Goal: Register for event/course: Sign up to attend an event or enroll in a course

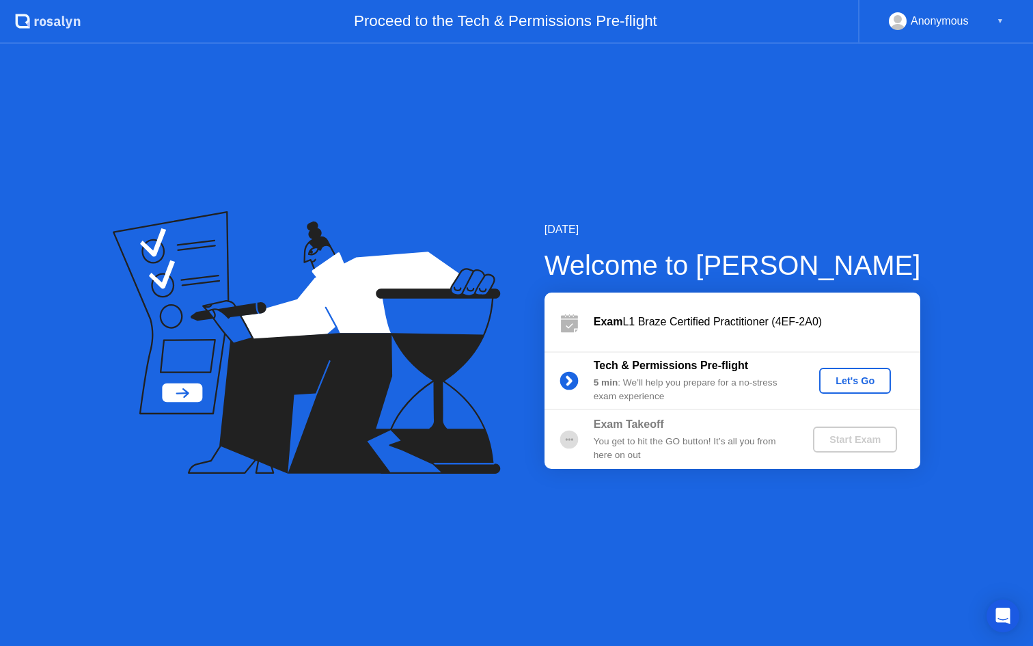
click at [851, 381] on div "Let's Go" at bounding box center [855, 380] width 61 height 11
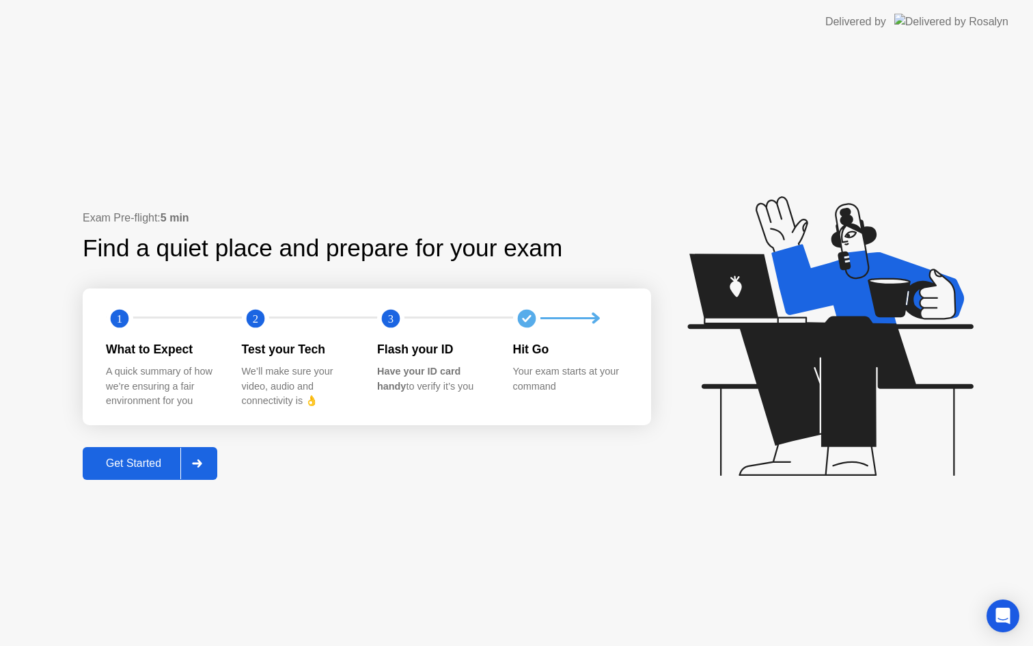
click at [135, 457] on button "Get Started" at bounding box center [150, 463] width 135 height 33
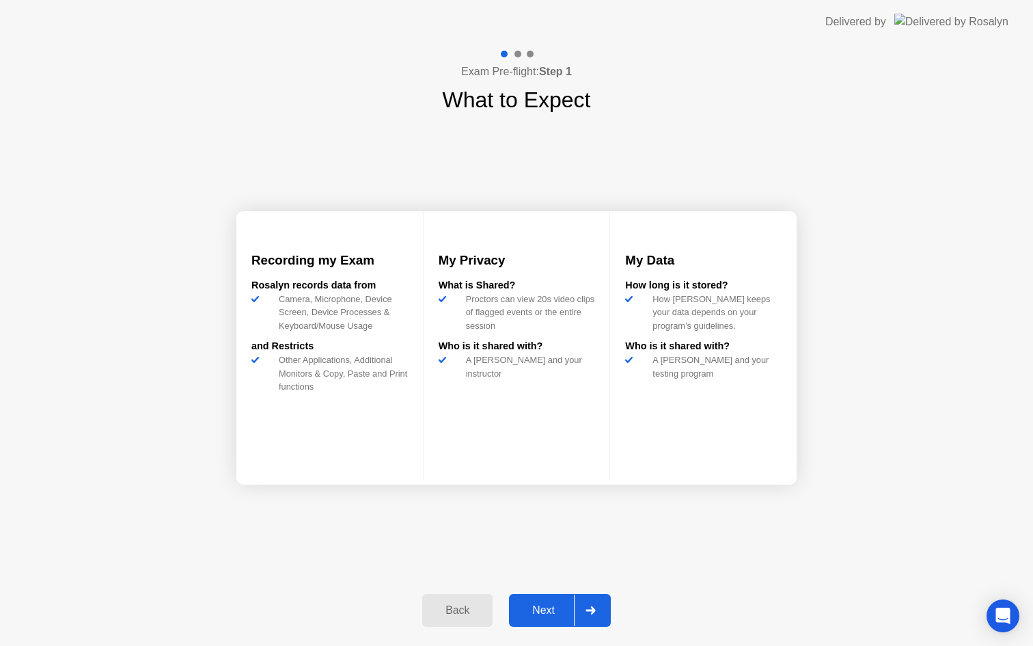
click at [562, 611] on div "Next" at bounding box center [543, 610] width 61 height 12
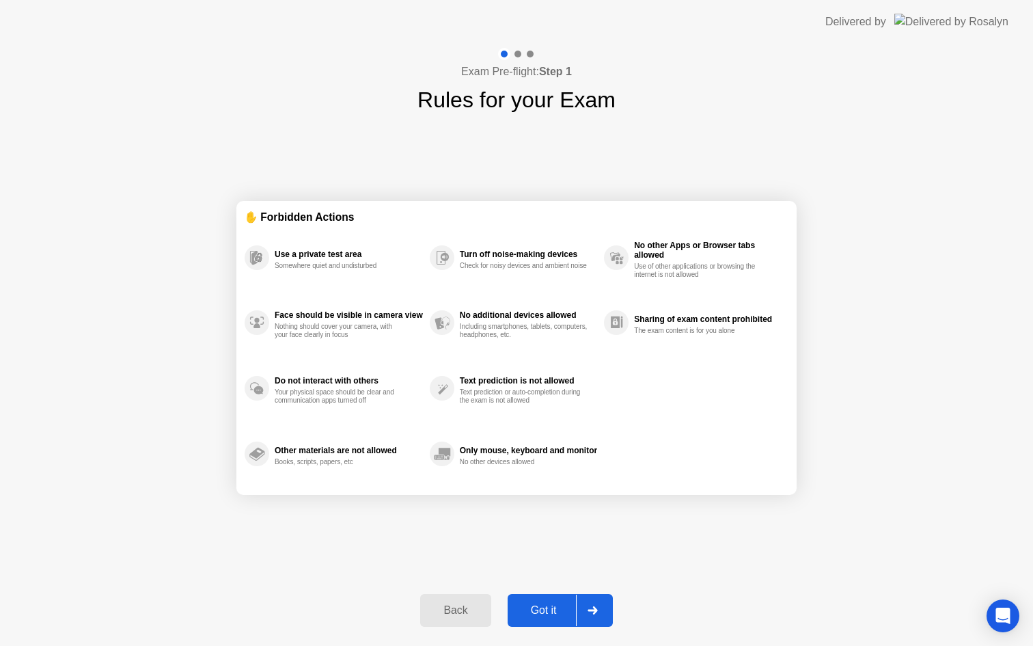
click at [521, 622] on button "Got it" at bounding box center [560, 610] width 105 height 33
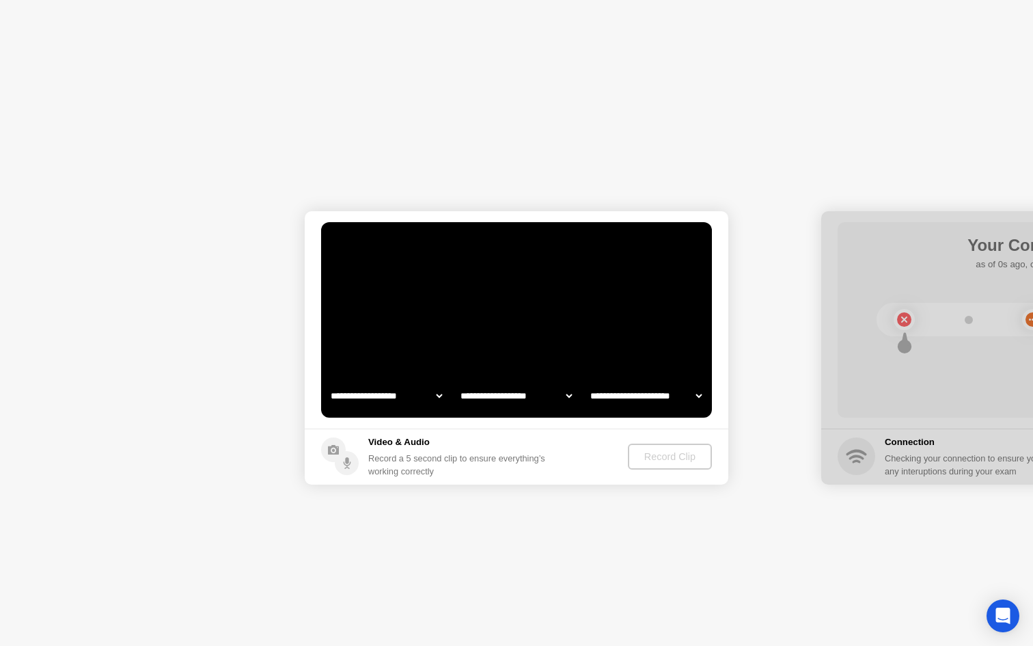
select select "**********"
select select "*******"
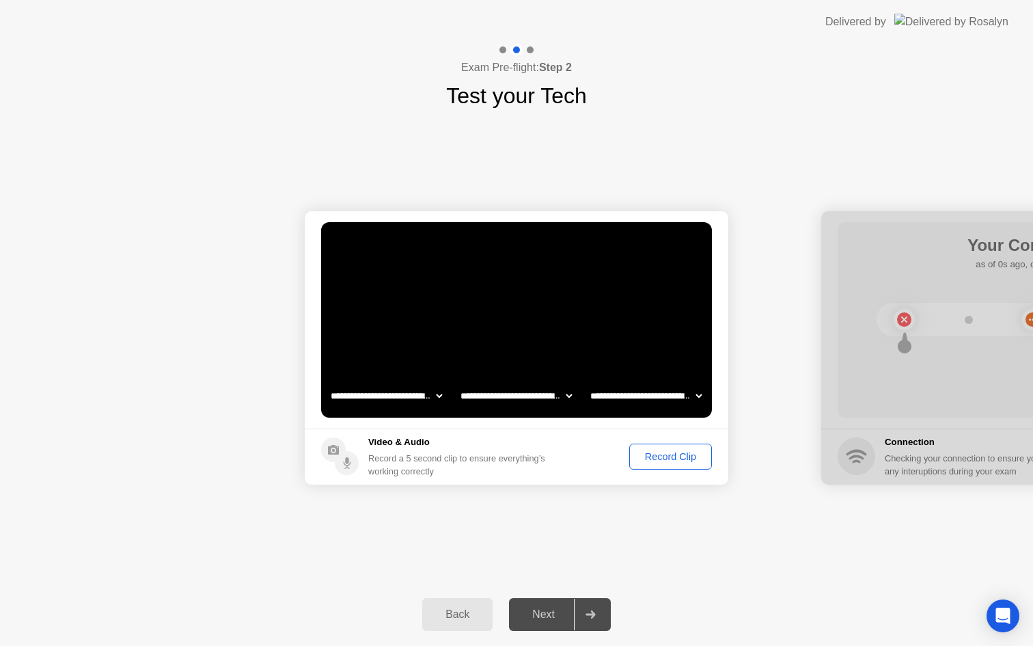
click at [668, 464] on button "Record Clip" at bounding box center [670, 456] width 83 height 26
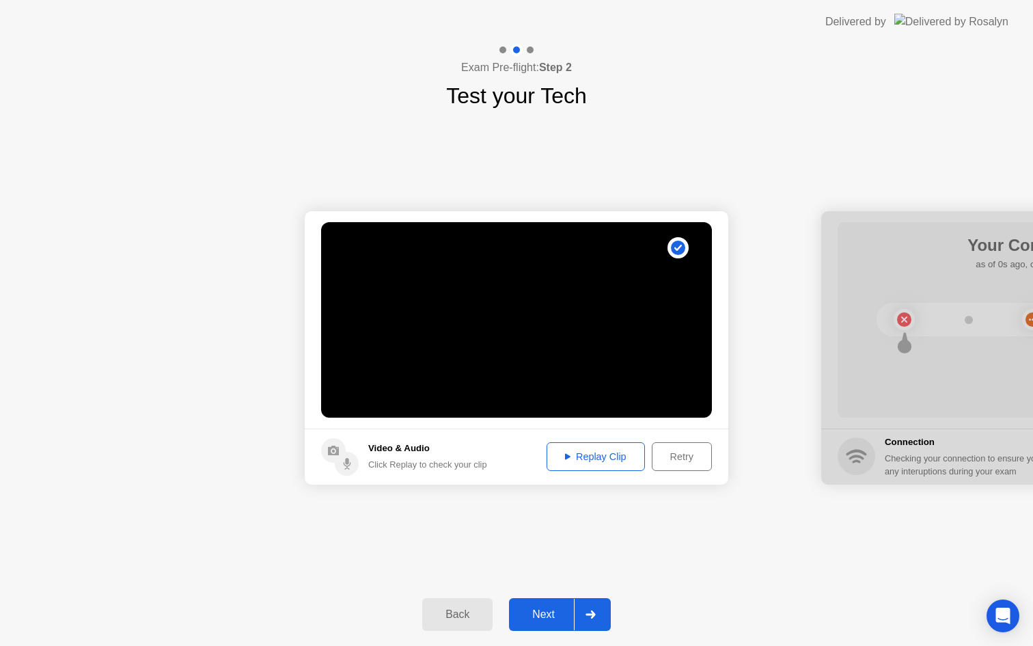
click at [556, 605] on button "Next" at bounding box center [560, 614] width 102 height 33
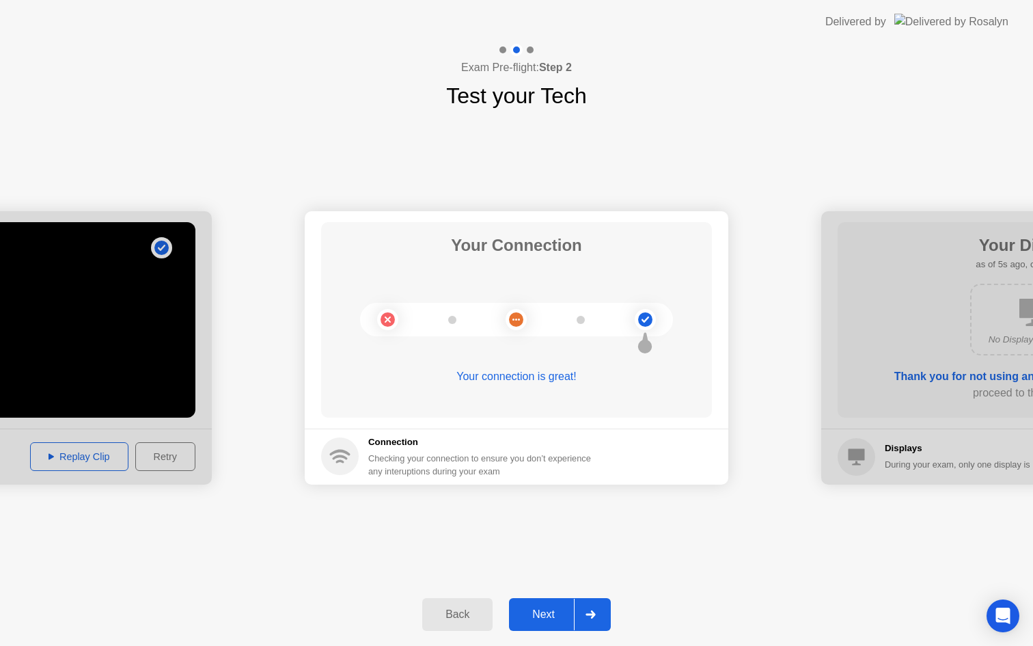
click at [536, 613] on div "Next" at bounding box center [543, 614] width 61 height 12
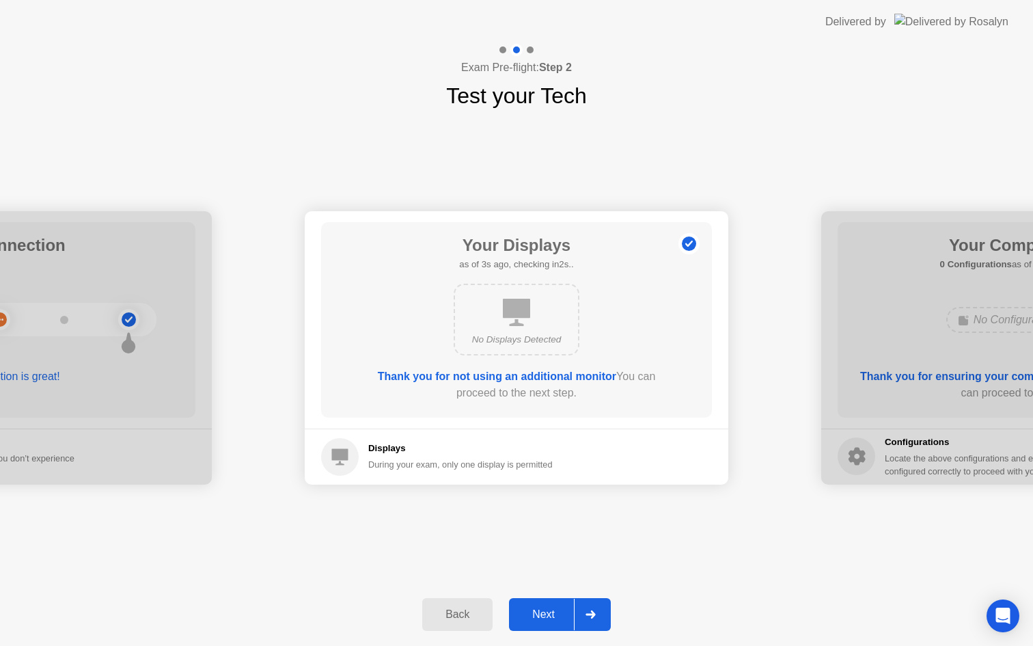
click at [538, 615] on div "Next" at bounding box center [543, 614] width 61 height 12
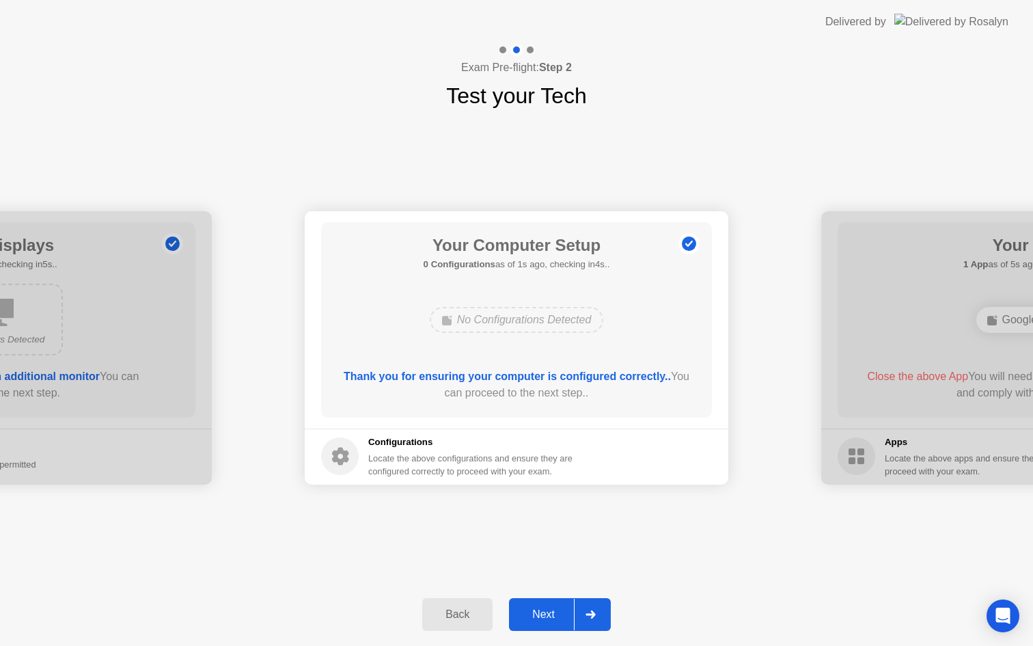
click at [547, 611] on div "Next" at bounding box center [543, 614] width 61 height 12
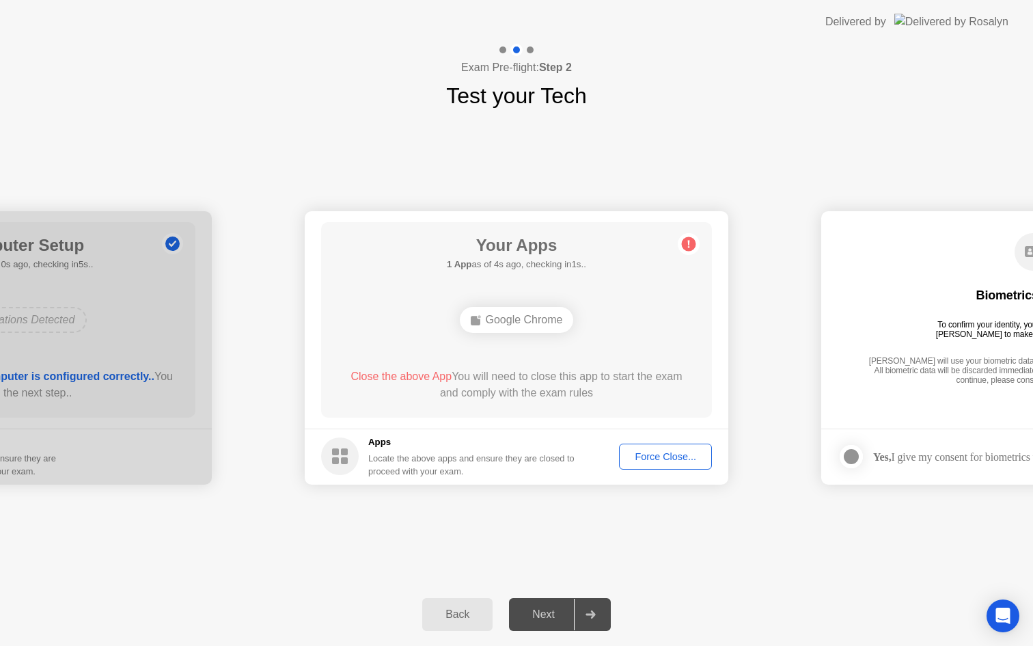
click at [639, 462] on div "Force Close..." at bounding box center [665, 456] width 83 height 11
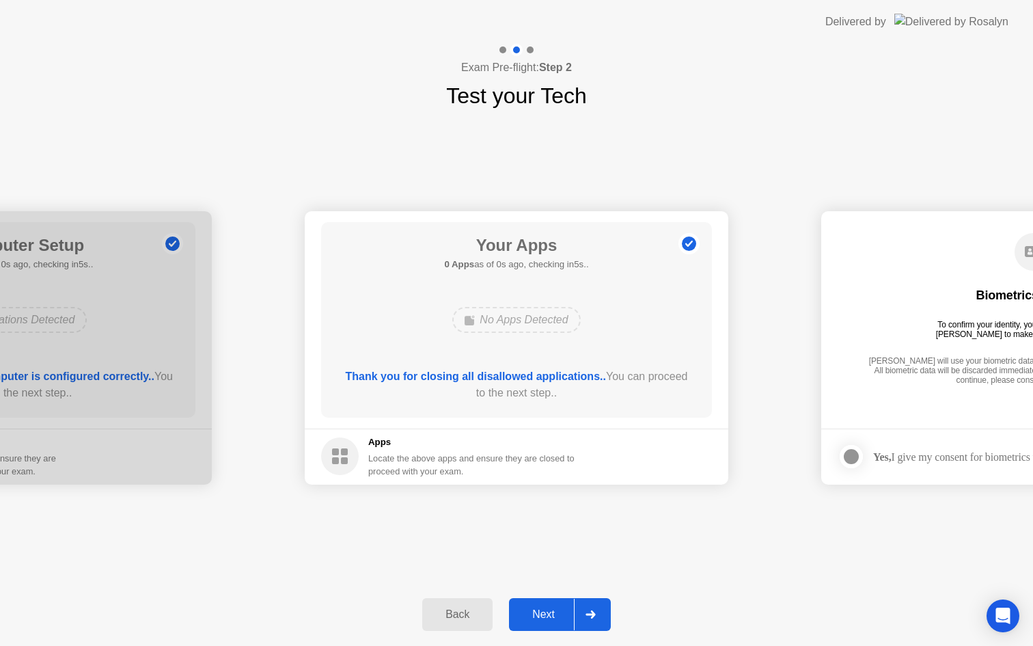
click at [538, 618] on div "Next" at bounding box center [543, 614] width 61 height 12
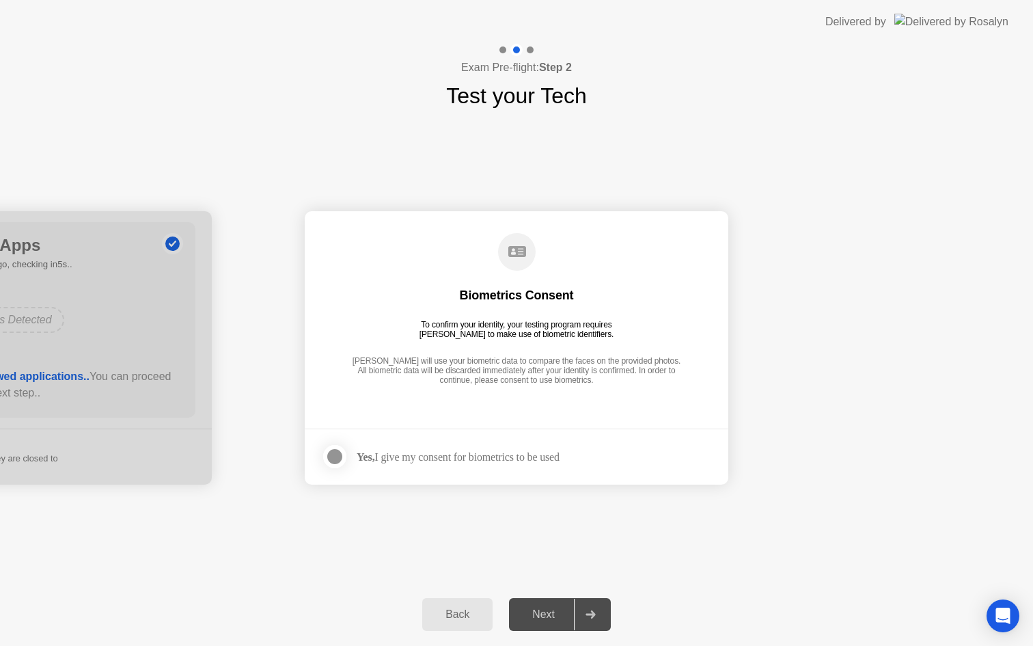
click at [374, 461] on strong "Yes," at bounding box center [366, 457] width 18 height 12
click at [335, 443] on label at bounding box center [339, 456] width 36 height 27
click at [534, 609] on div "Next" at bounding box center [543, 614] width 61 height 12
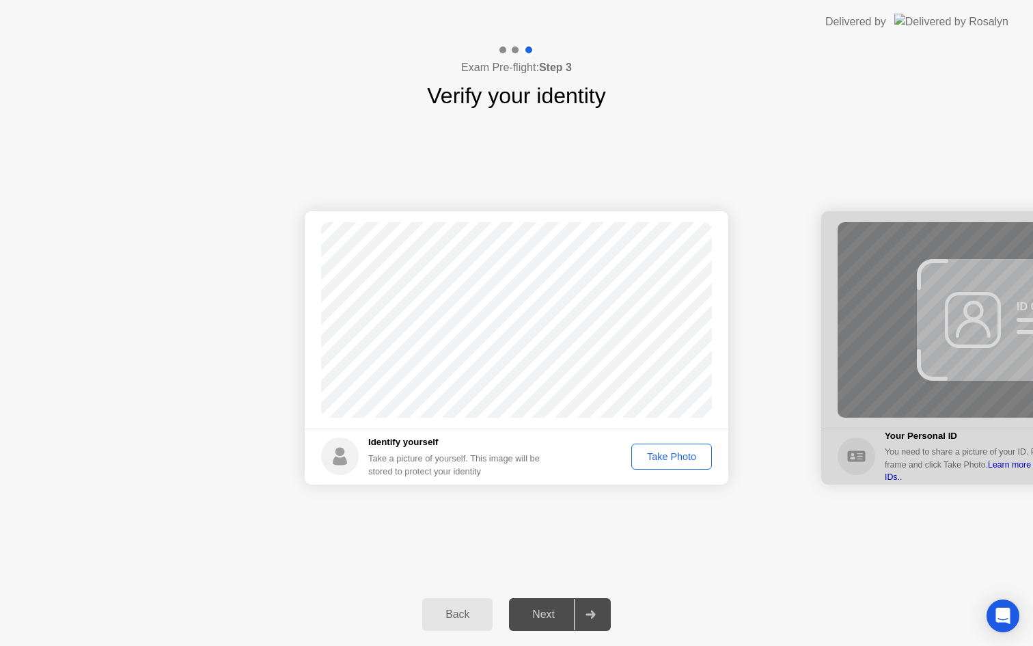
click at [666, 459] on div "Take Photo" at bounding box center [671, 456] width 71 height 11
click at [539, 609] on div "Next" at bounding box center [543, 614] width 61 height 12
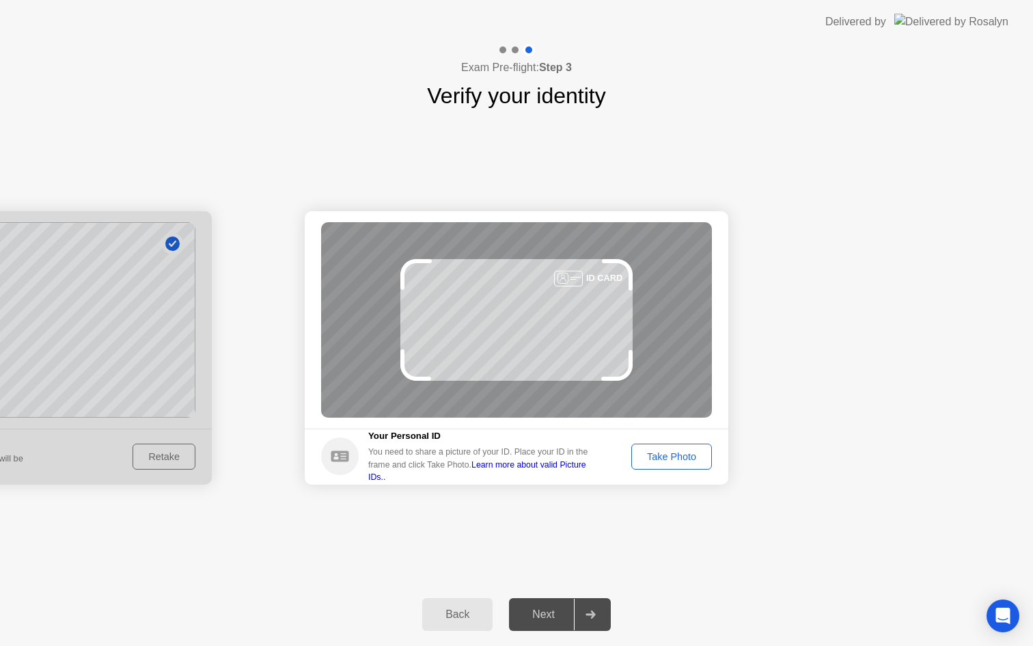
click at [682, 461] on div "Take Photo" at bounding box center [671, 456] width 71 height 11
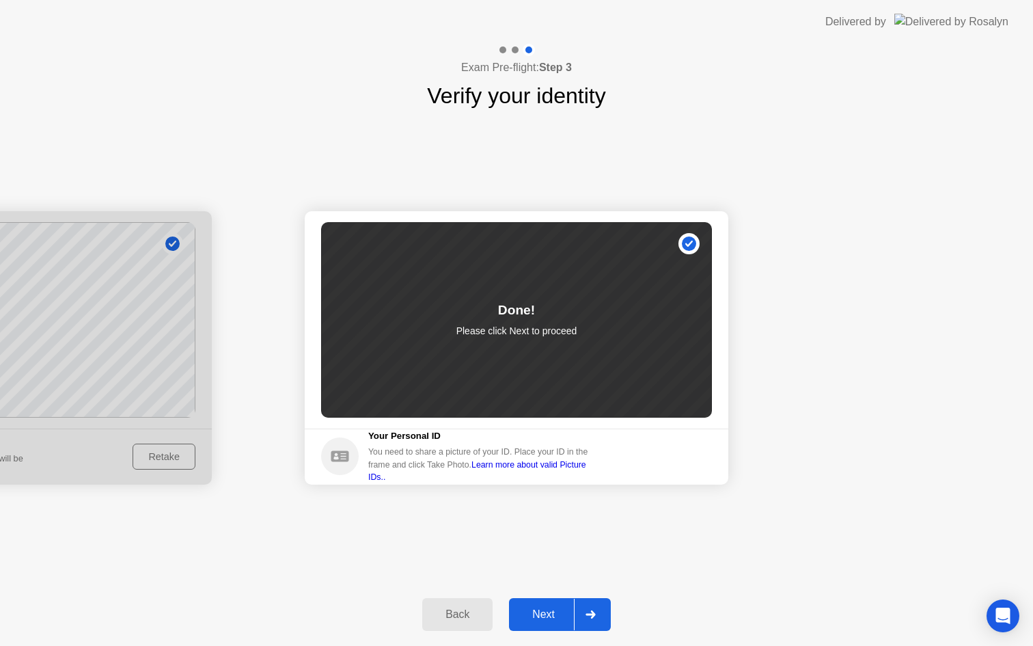
click at [545, 611] on div "Next" at bounding box center [543, 614] width 61 height 12
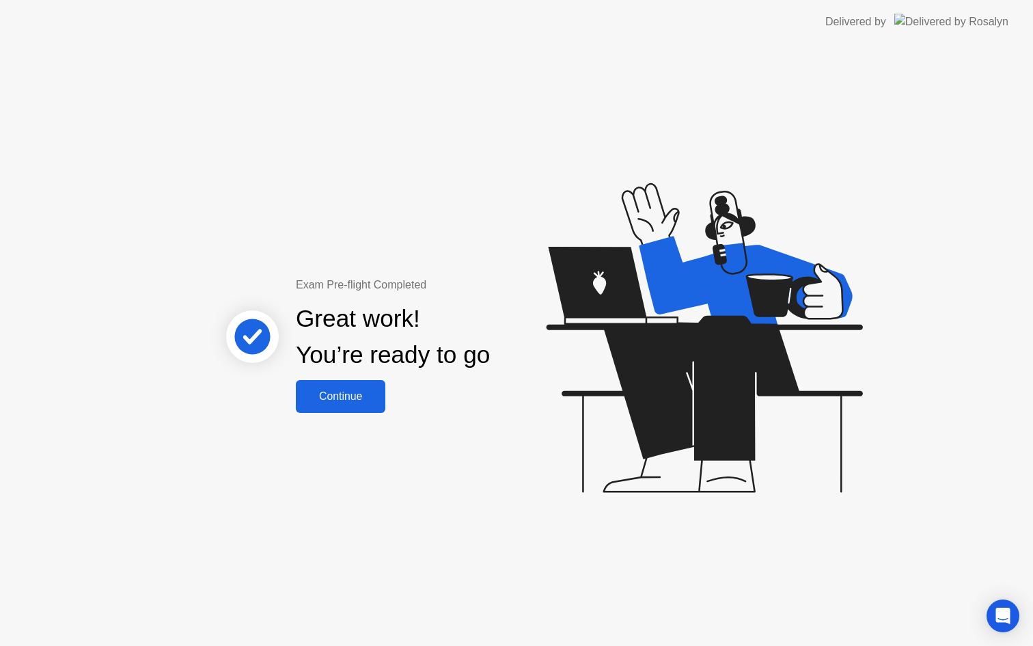
click at [380, 402] on div "Continue" at bounding box center [340, 396] width 81 height 12
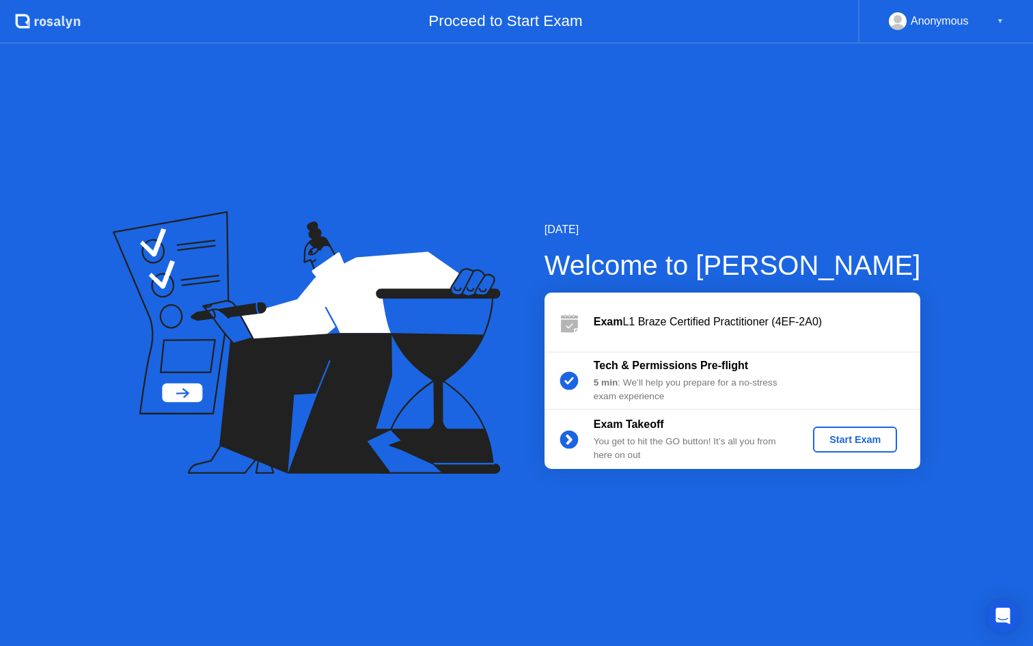
click at [868, 439] on div "Start Exam" at bounding box center [854, 439] width 73 height 11
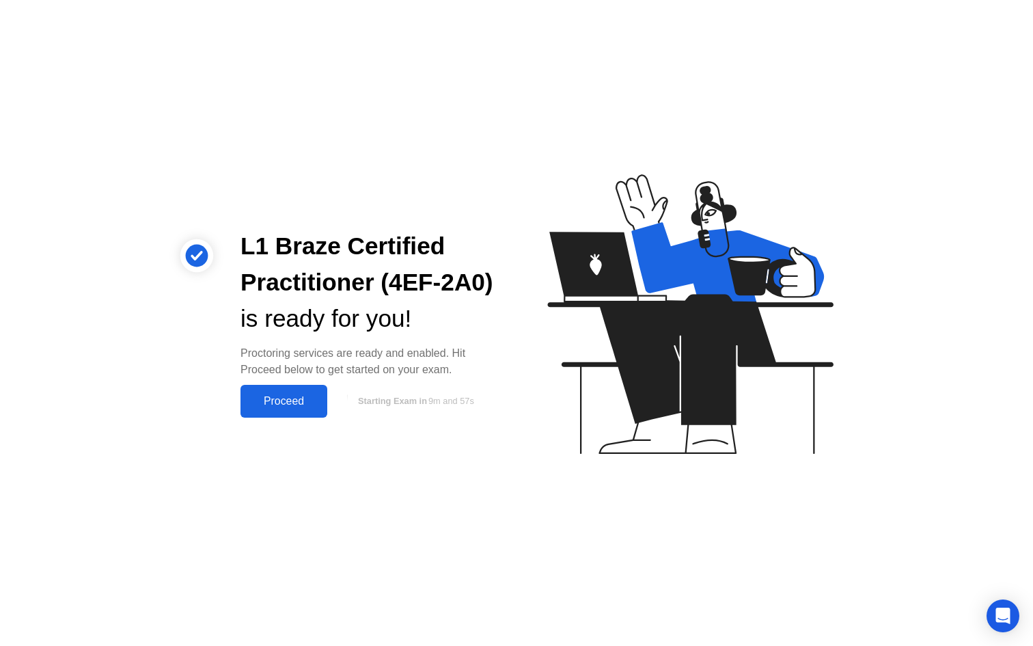
click at [304, 406] on div "Proceed" at bounding box center [284, 401] width 79 height 12
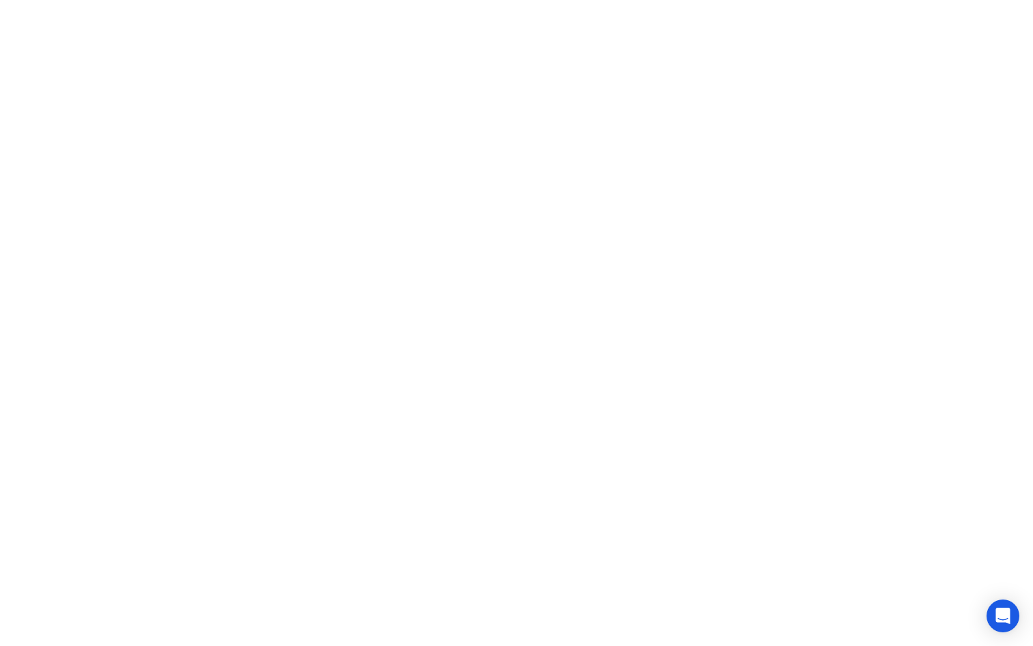
click button "Exam Rules"
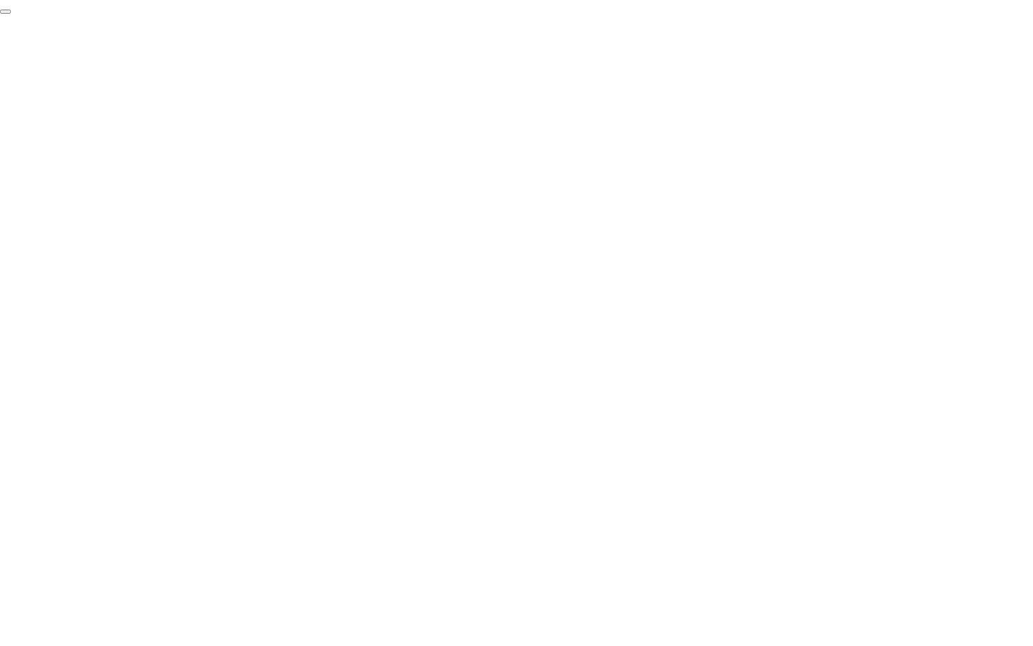
click div "End Proctoring Session"
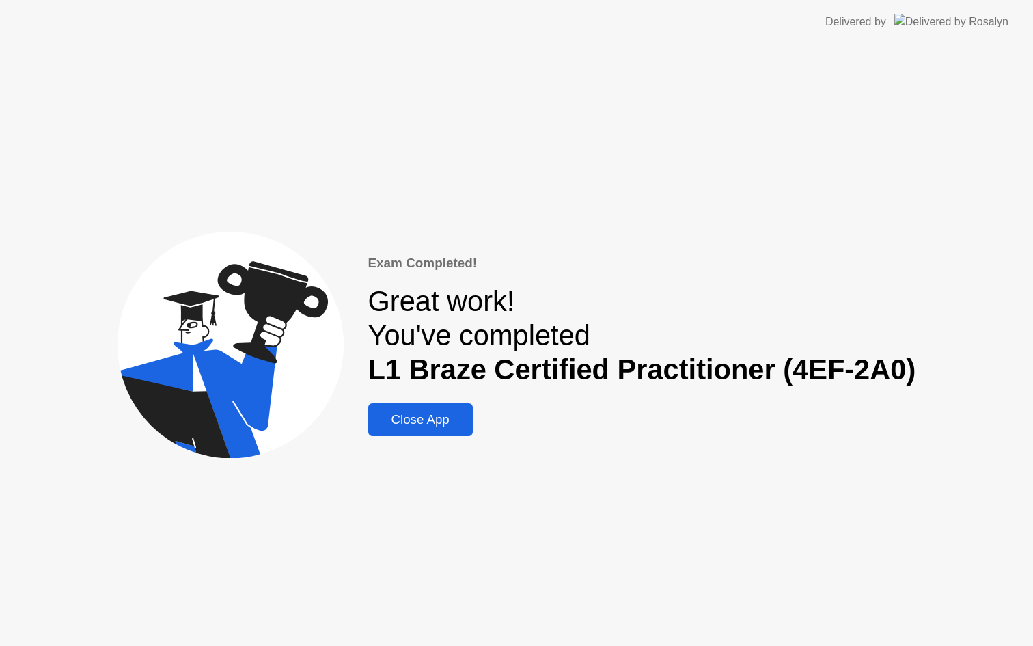
click at [434, 422] on div "Close App" at bounding box center [420, 419] width 96 height 15
